Goal: Find specific page/section: Find specific page/section

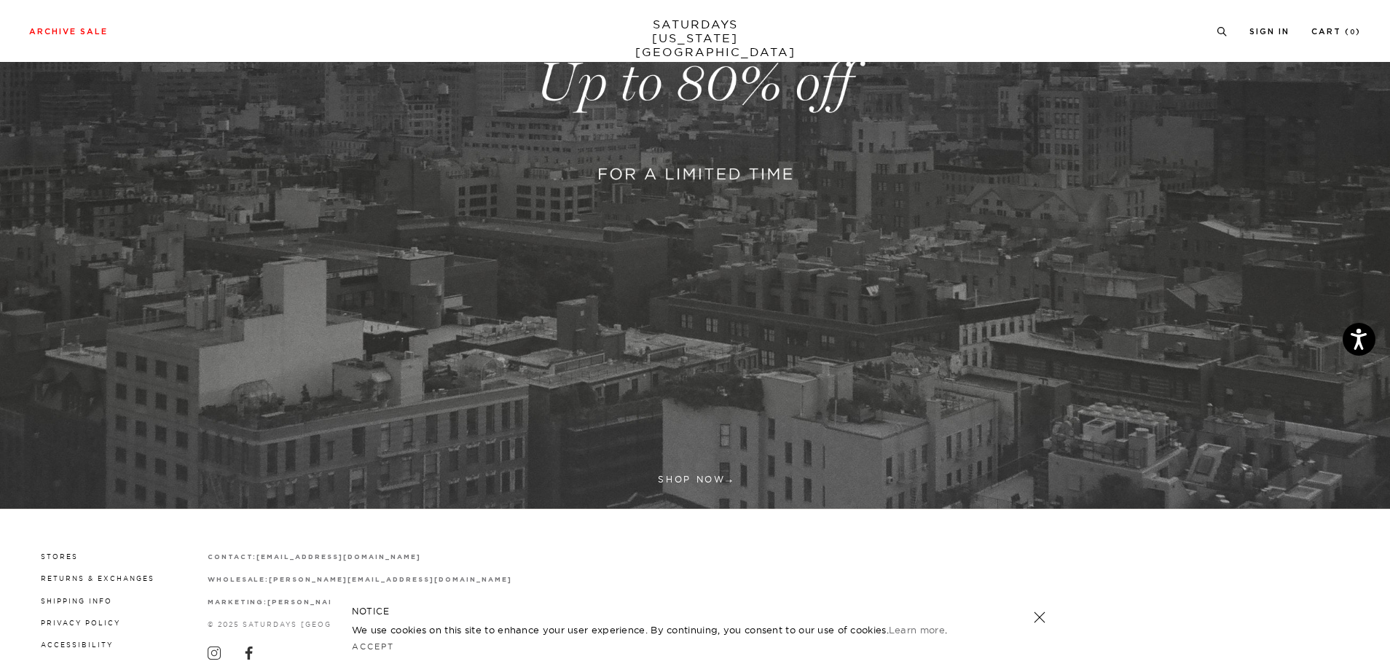
scroll to position [486, 0]
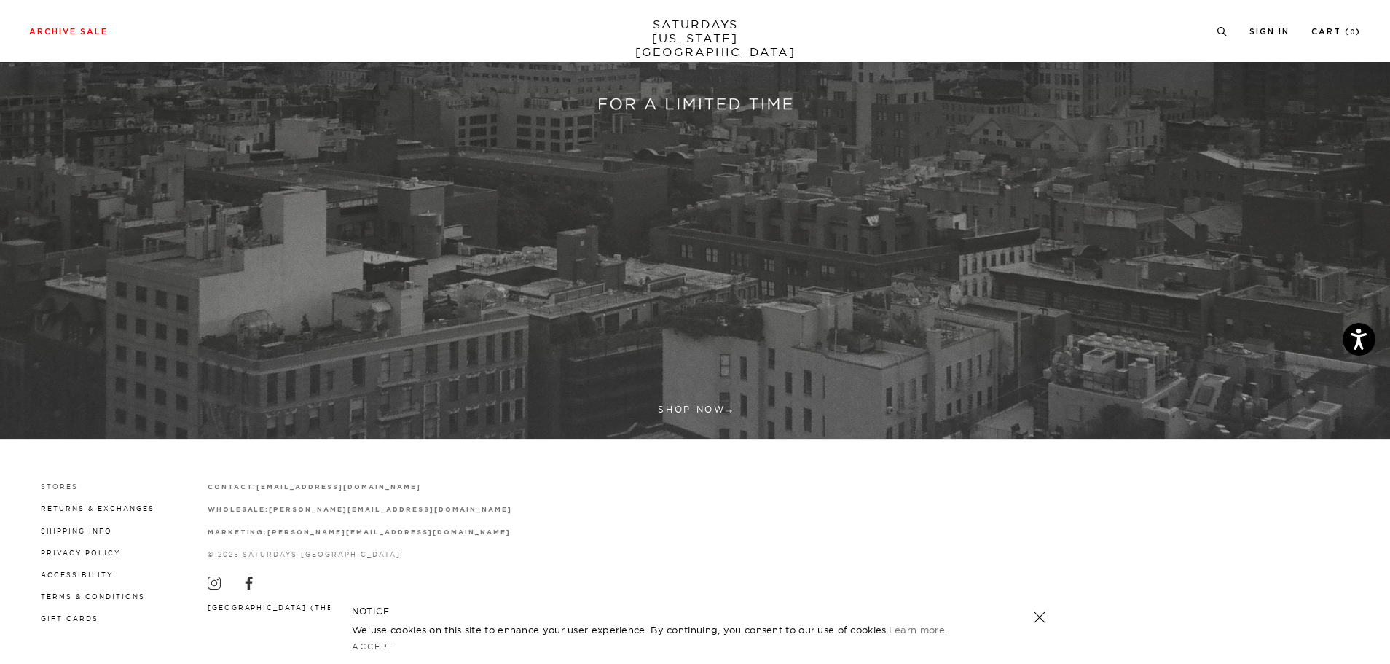
click at [59, 485] on link "Stores" at bounding box center [59, 486] width 37 height 8
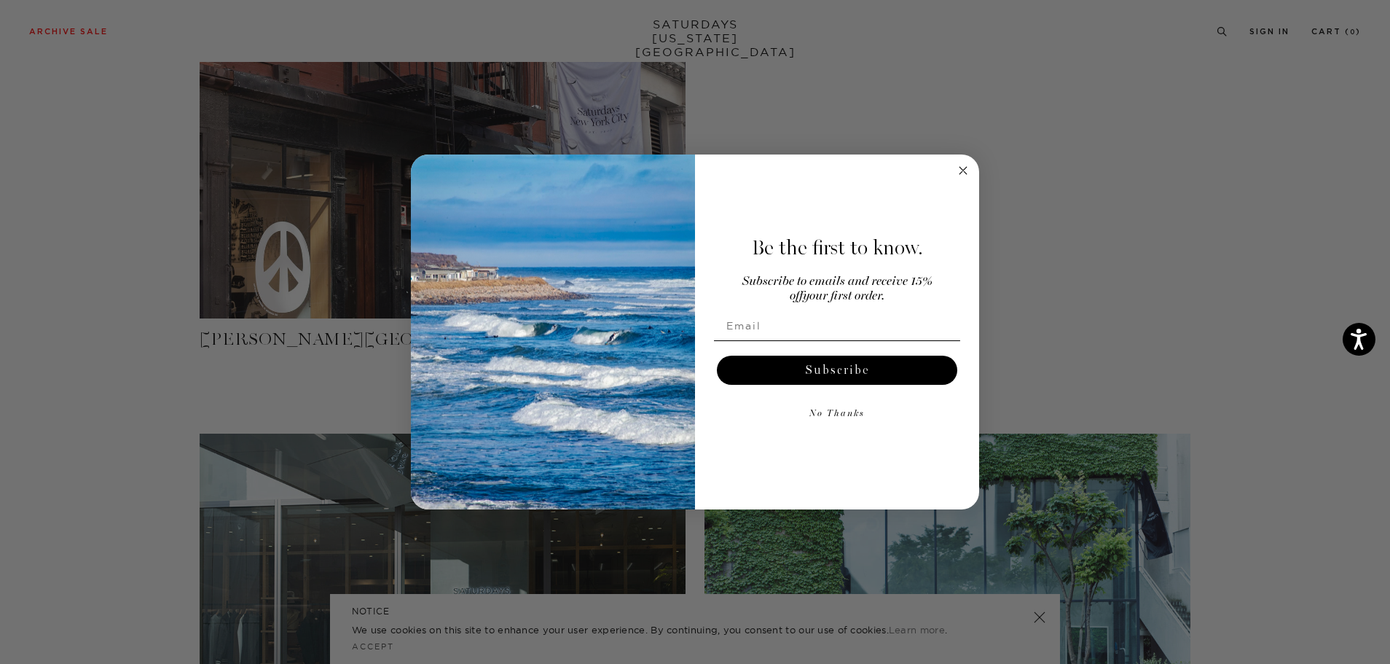
scroll to position [291, 0]
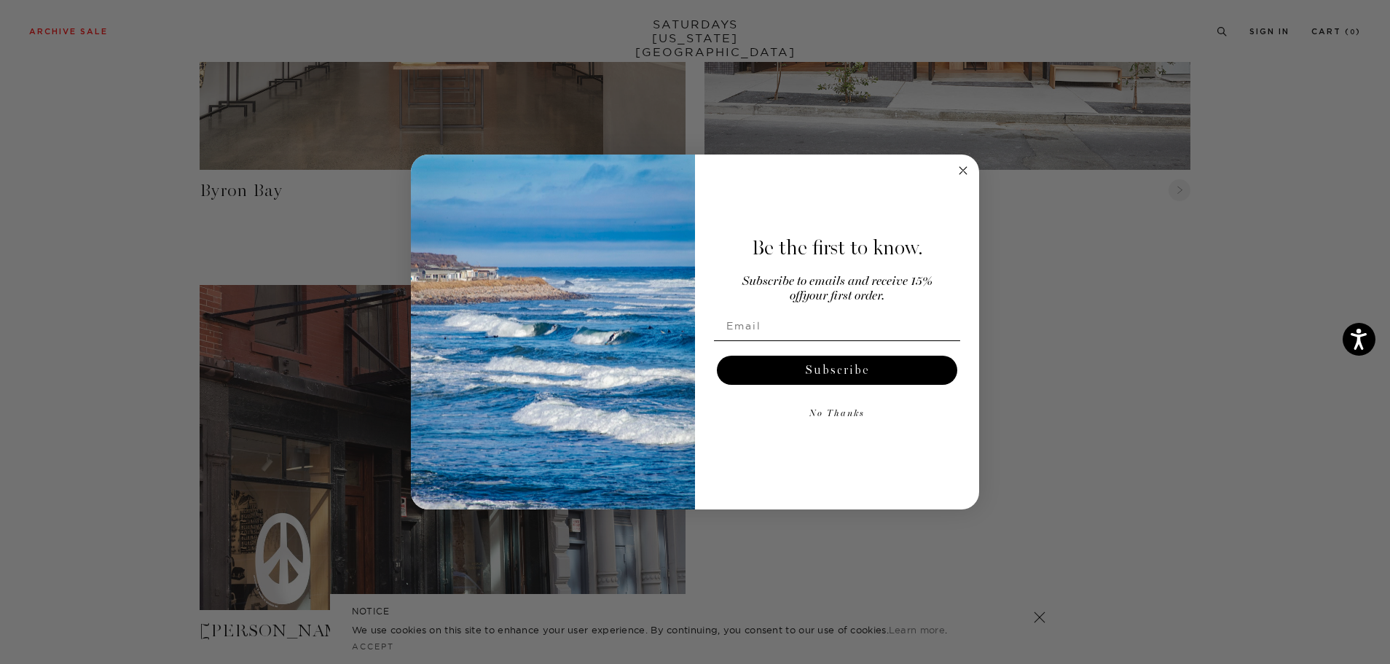
click at [966, 173] on icon "Close dialog" at bounding box center [963, 170] width 7 height 7
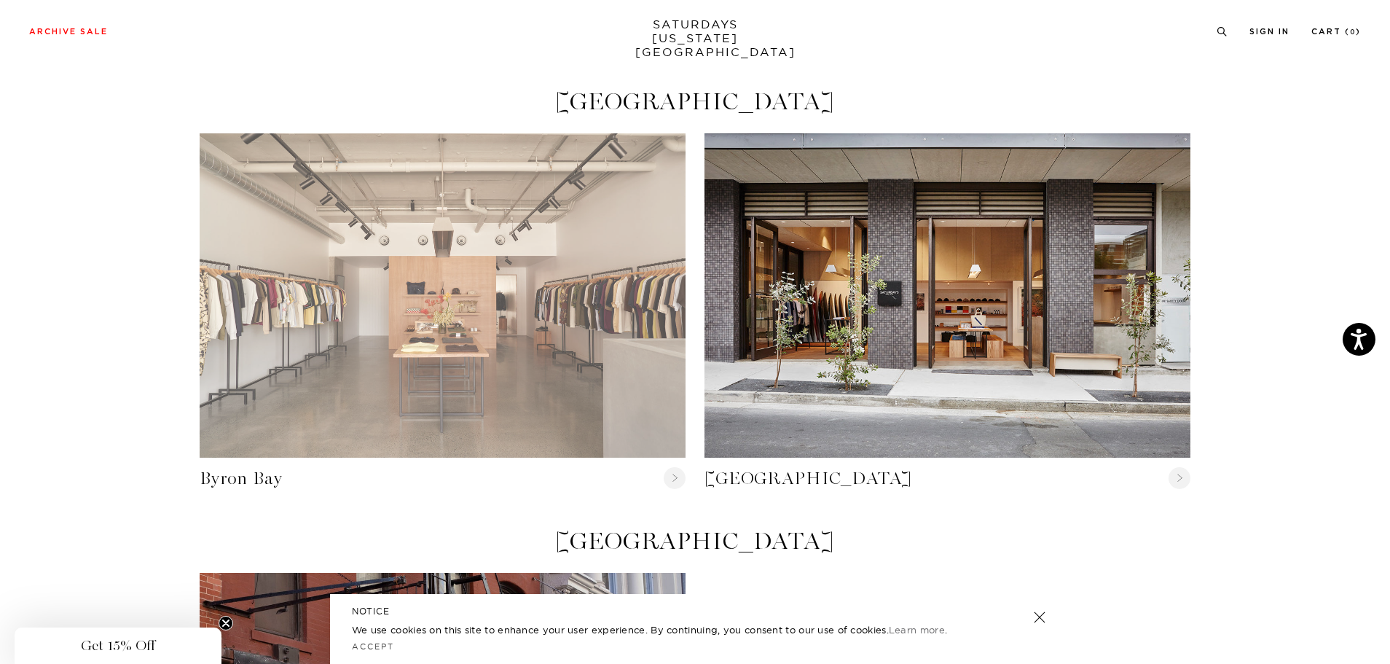
scroll to position [0, 0]
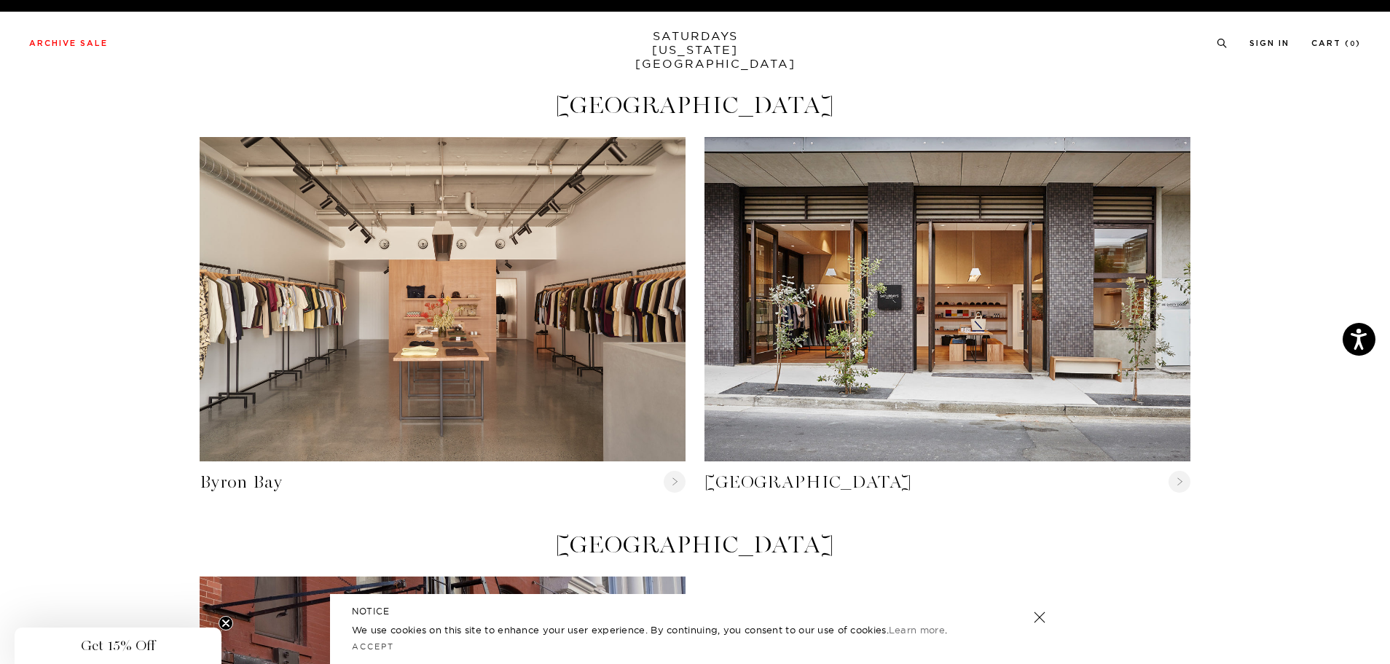
click at [696, 33] on link "SATURDAYS NEW YORK CITY" at bounding box center [695, 50] width 120 height 42
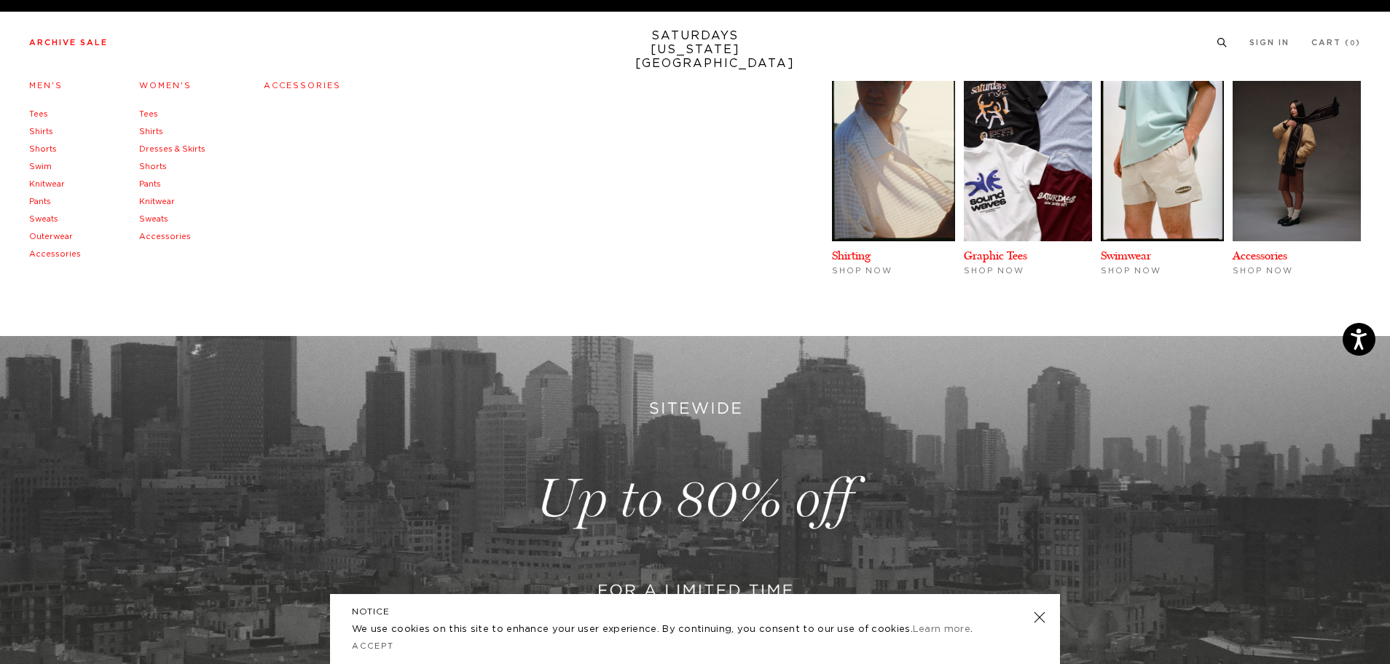
click at [53, 44] on link "Archive Sale" at bounding box center [68, 43] width 79 height 8
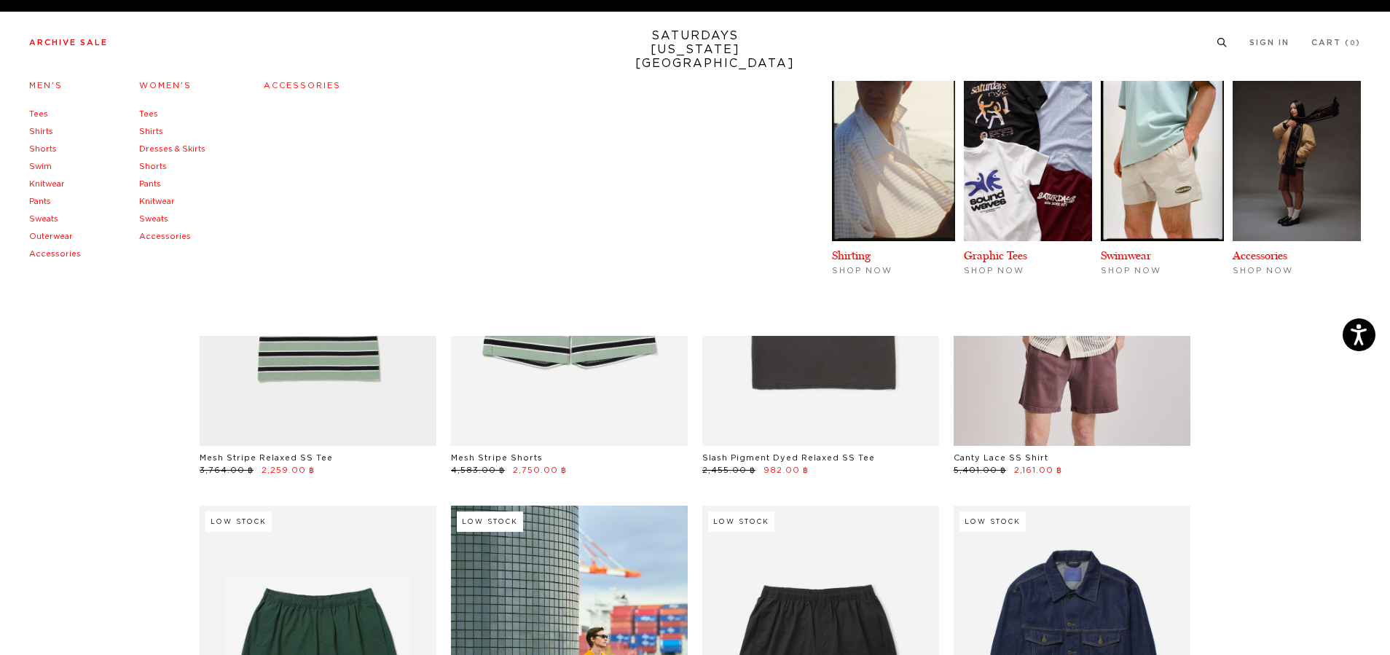
click at [149, 131] on link "Shirts" at bounding box center [151, 132] width 24 height 8
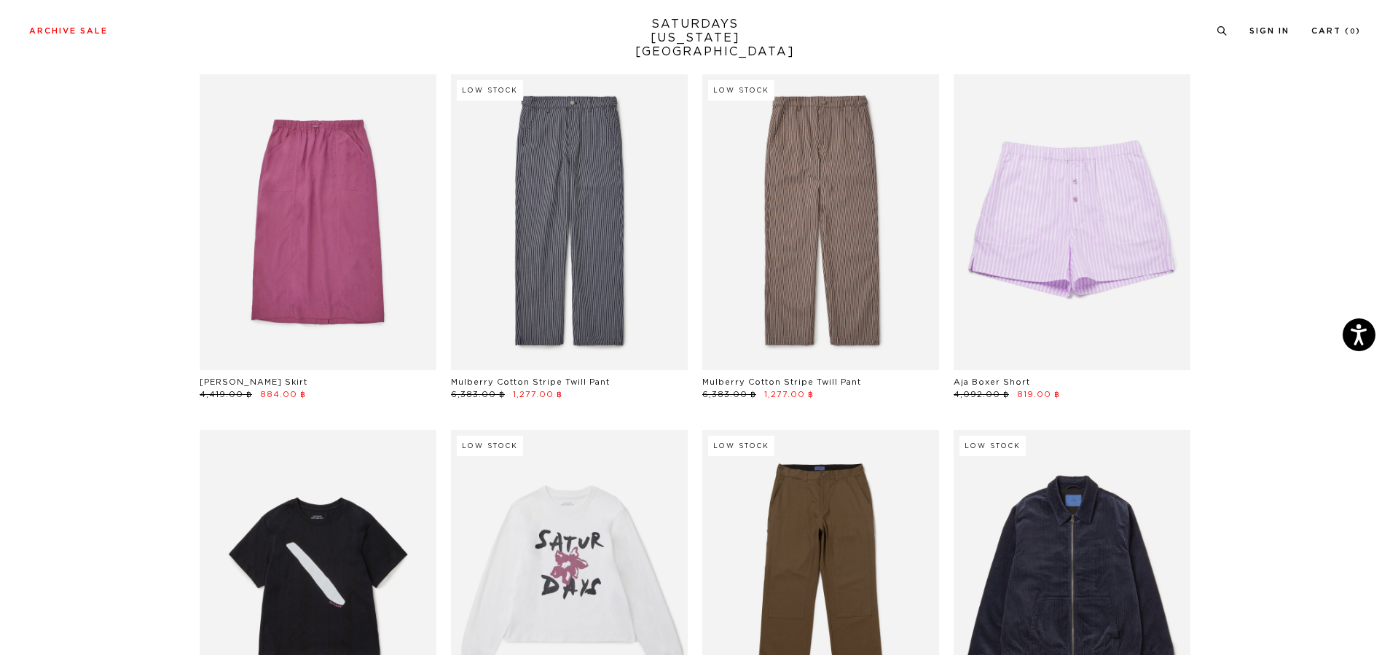
scroll to position [17926, 0]
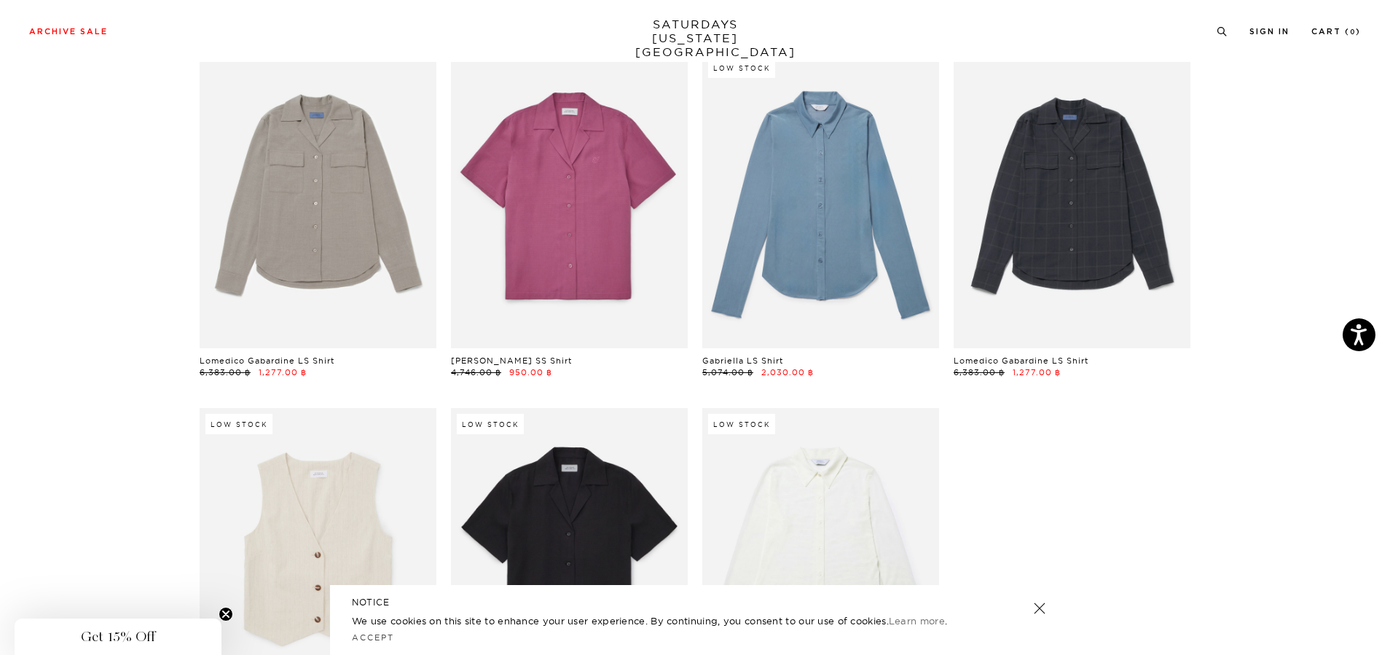
scroll to position [25, 0]
